Goal: Information Seeking & Learning: Learn about a topic

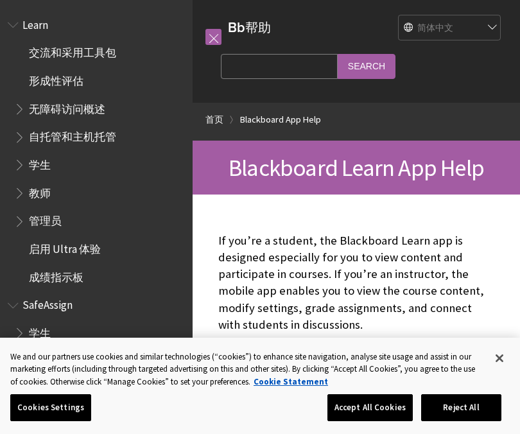
scroll to position [40, 0]
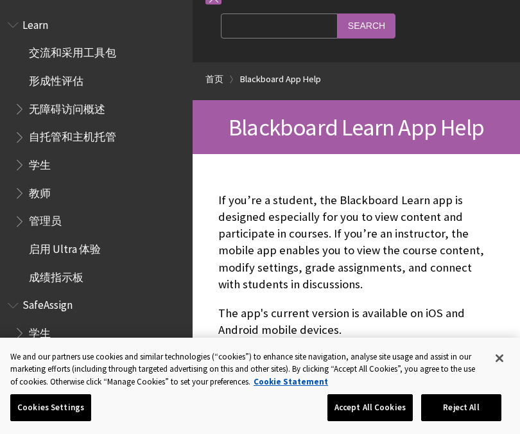
click at [36, 164] on span "学生" at bounding box center [40, 162] width 22 height 17
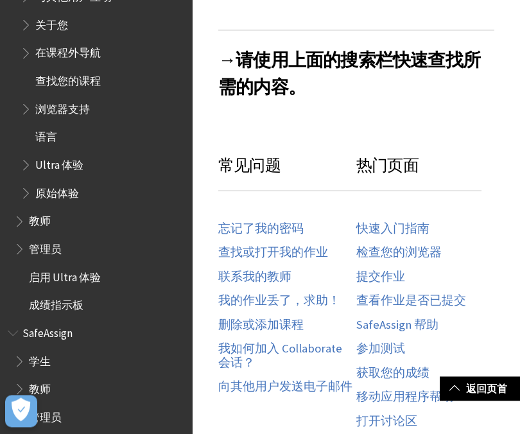
scroll to position [251, 0]
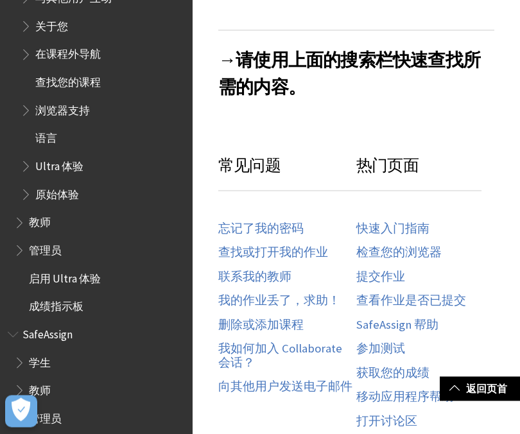
click at [37, 359] on span "学生" at bounding box center [40, 361] width 22 height 17
click at [40, 355] on span "学生" at bounding box center [40, 361] width 22 height 17
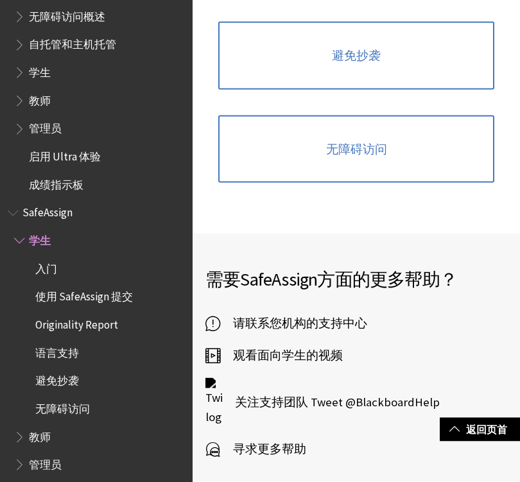
scroll to position [677, 0]
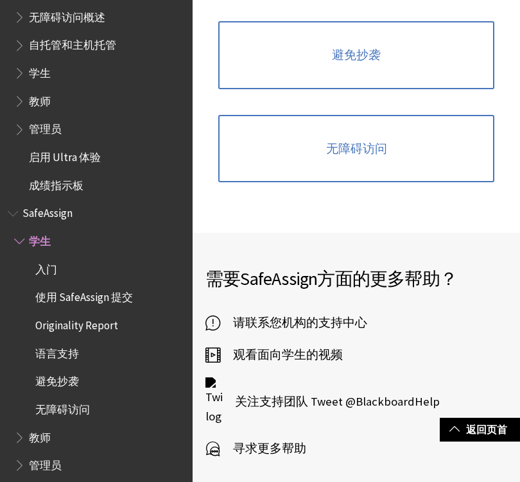
click at [490, 418] on link "返回页首" at bounding box center [480, 430] width 80 height 24
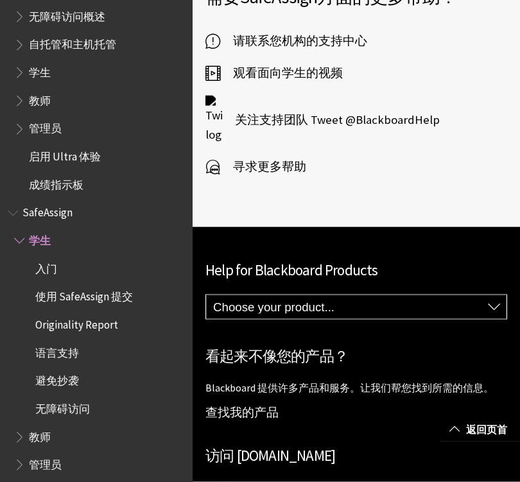
scroll to position [1057, 0]
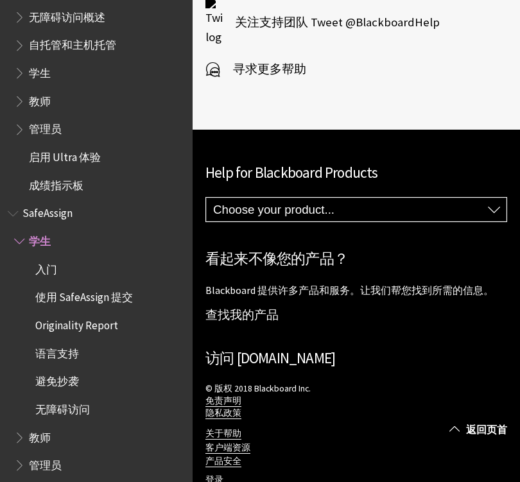
click at [219, 475] on link "登录" at bounding box center [215, 481] width 18 height 12
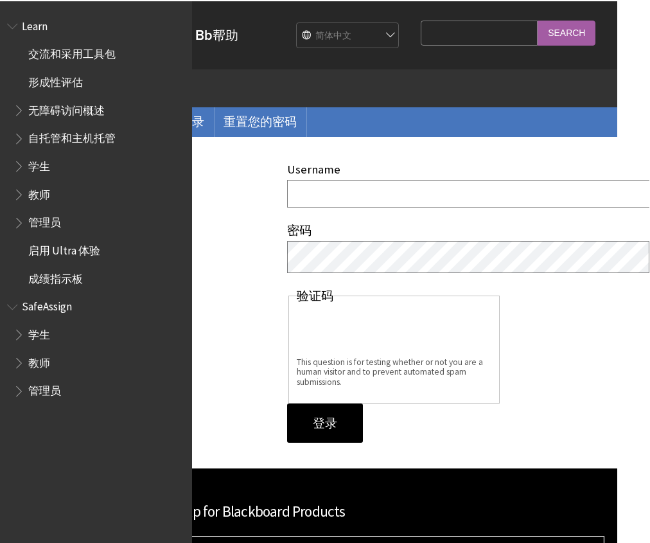
scroll to position [0, 31]
